Goal: Transaction & Acquisition: Purchase product/service

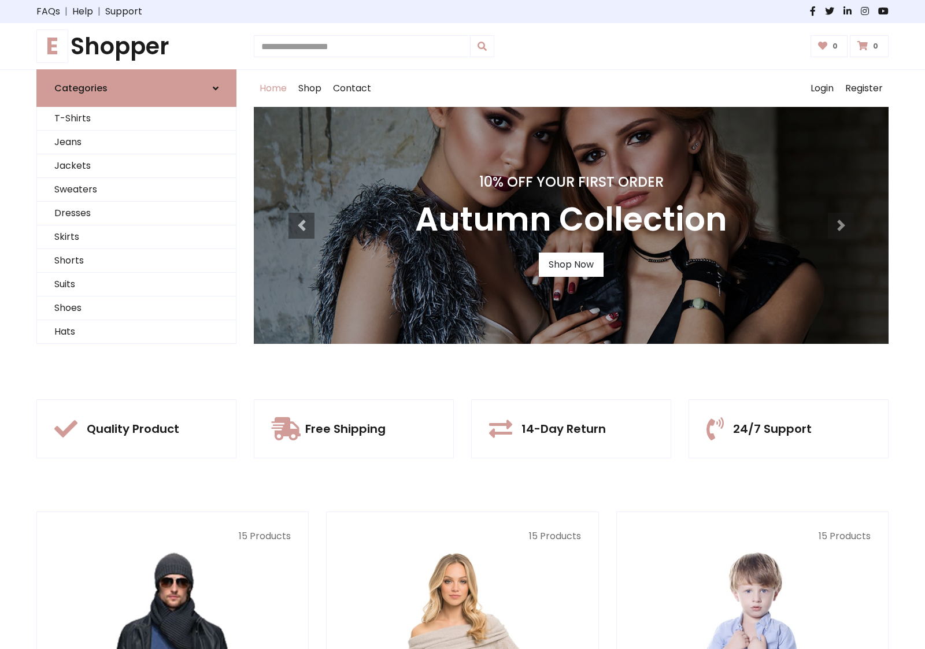
click at [463, 324] on div "10% Off Your First Order Autumn Collection Shop Now" at bounding box center [571, 225] width 635 height 237
click at [571, 264] on link "Shop Now" at bounding box center [571, 265] width 65 height 24
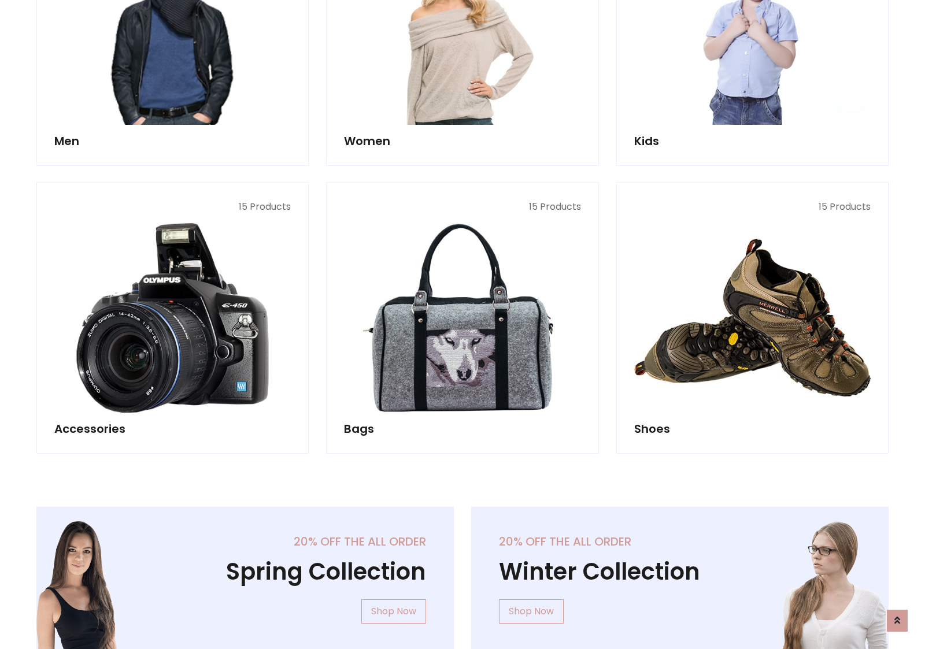
scroll to position [1153, 0]
